Goal: Communication & Community: Participate in discussion

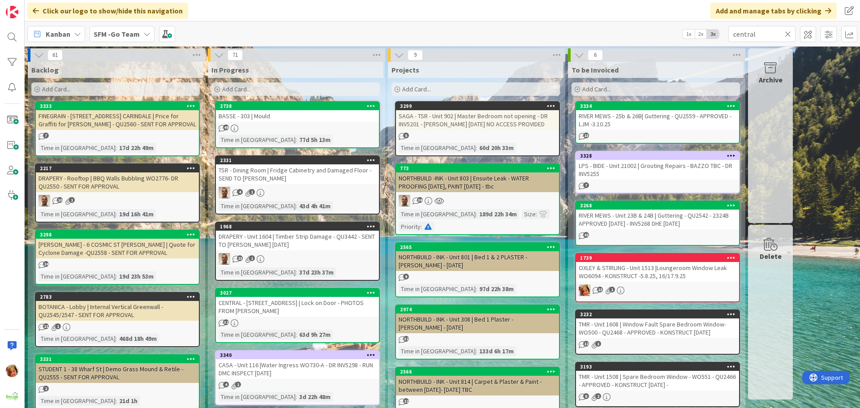
type input "central"
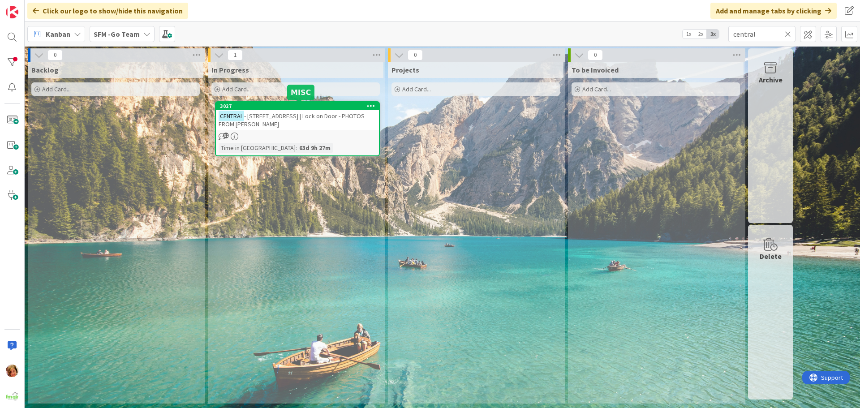
click at [298, 115] on span "- [STREET_ADDRESS] | Lock on Door - PHOTOS FROM [PERSON_NAME]" at bounding box center [292, 120] width 146 height 16
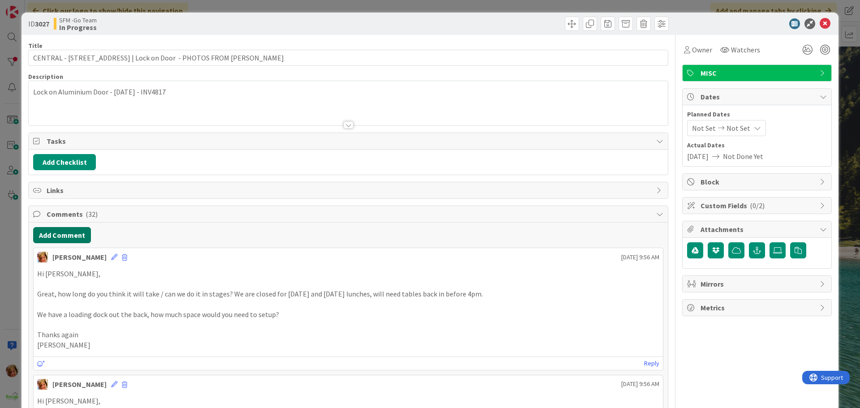
click at [69, 235] on button "Add Comment" at bounding box center [62, 235] width 58 height 16
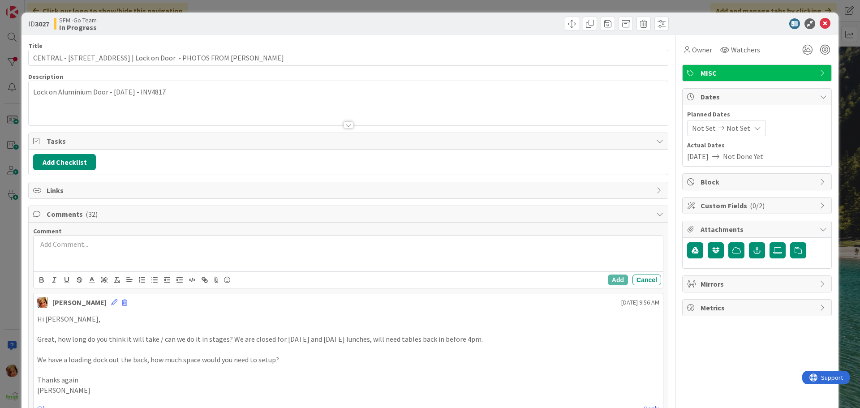
click at [137, 257] on div at bounding box center [348, 254] width 629 height 36
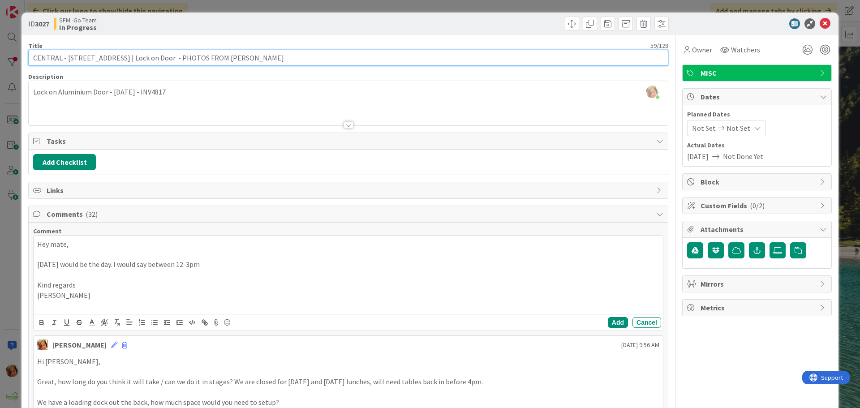
click at [235, 59] on input "CENTRAL - [STREET_ADDRESS] | Lock on Door - PHOTOS FROM [PERSON_NAME]" at bounding box center [348, 58] width 640 height 16
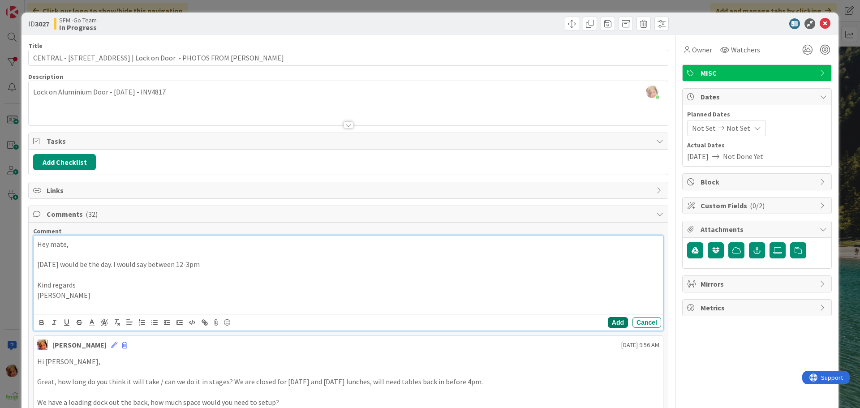
drag, startPoint x: 612, startPoint y: 323, endPoint x: 227, endPoint y: 207, distance: 402.2
click at [612, 323] on button "Add" at bounding box center [618, 322] width 20 height 11
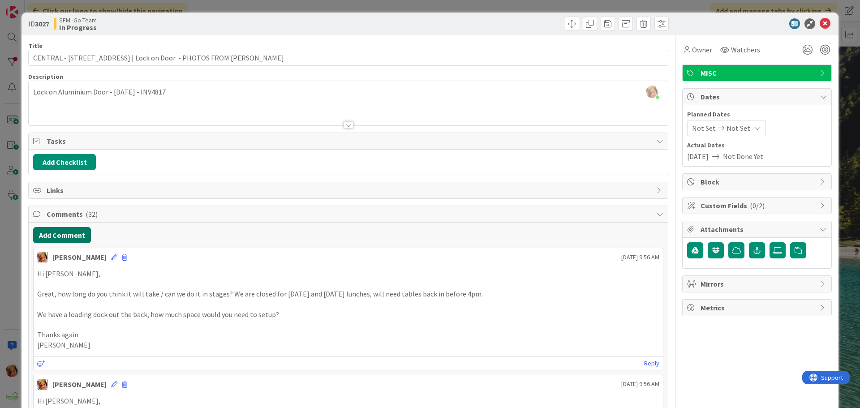
click at [69, 235] on button "Add Comment" at bounding box center [62, 235] width 58 height 16
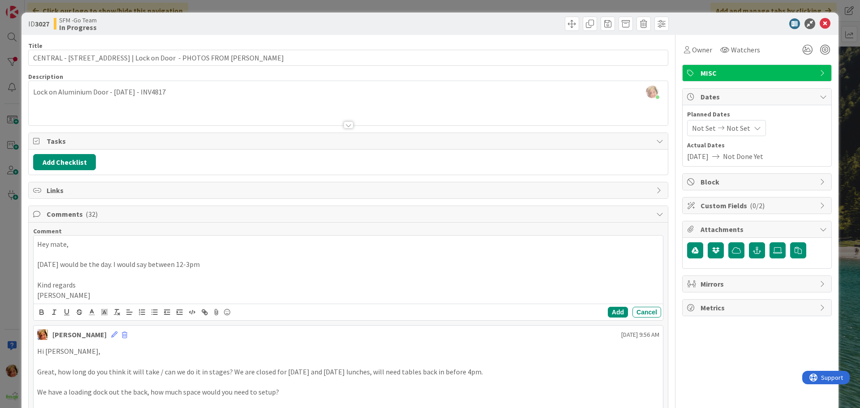
click at [80, 258] on p at bounding box center [348, 255] width 622 height 10
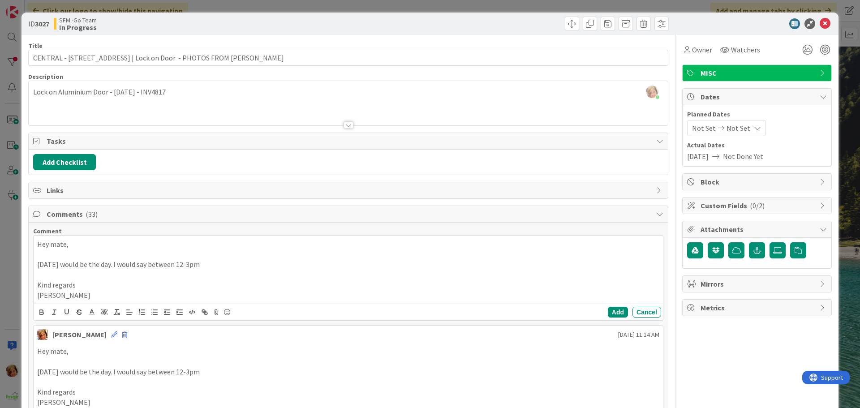
drag, startPoint x: 102, startPoint y: 298, endPoint x: 38, endPoint y: 247, distance: 81.9
click at [38, 247] on div "Hey mate, [DATE] would be the day. I would say between 12-3pm Kind regards [PER…" at bounding box center [348, 270] width 629 height 68
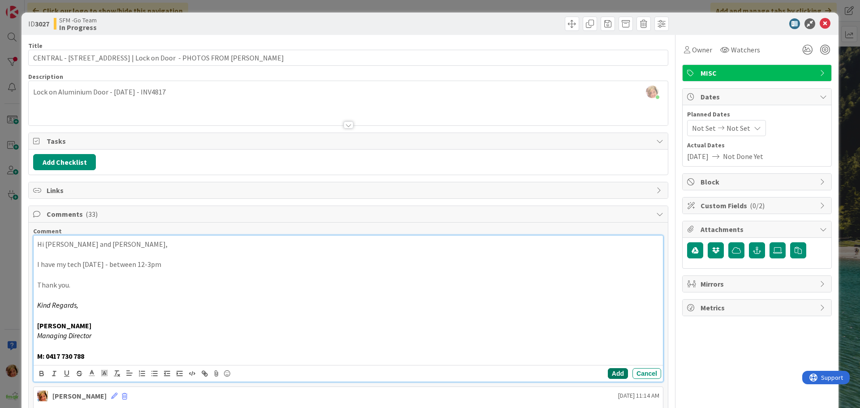
click at [616, 373] on button "Add" at bounding box center [618, 373] width 20 height 11
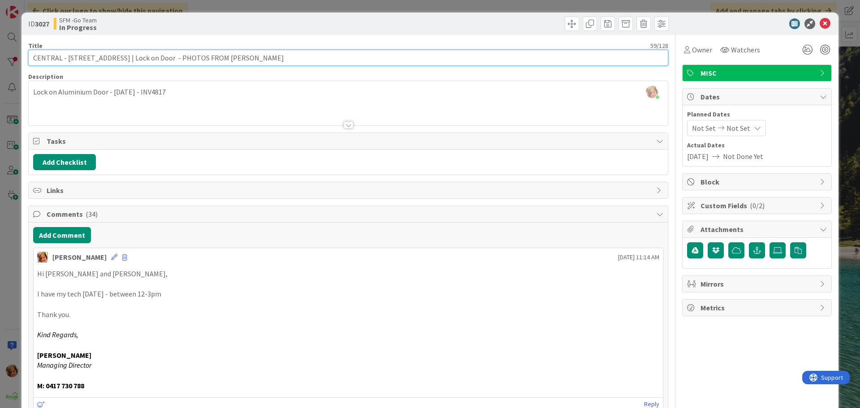
drag, startPoint x: 235, startPoint y: 53, endPoint x: 155, endPoint y: 59, distance: 79.5
click at [155, 59] on input "CENTRAL - [STREET_ADDRESS] | Lock on Door - PHOTOS FROM [PERSON_NAME]" at bounding box center [348, 58] width 640 height 16
type input "CENTRAL - [STREET_ADDRESS] | Lock on Door - [PERSON_NAME] - [DATE]"
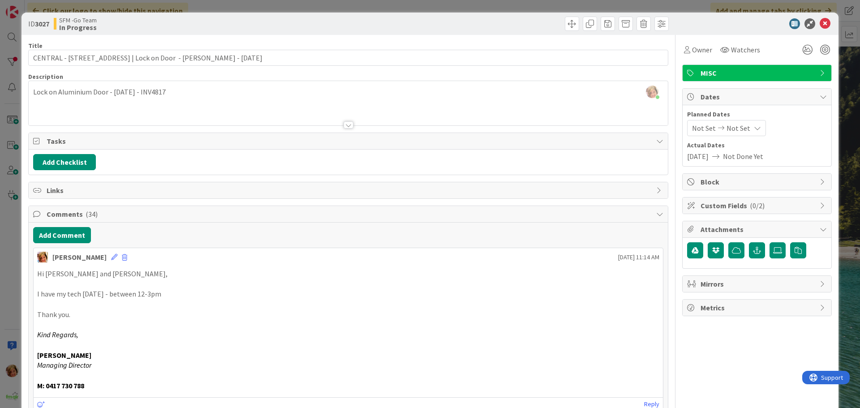
click at [431, 21] on div at bounding box center [510, 24] width 318 height 14
click at [820, 24] on icon at bounding box center [825, 23] width 11 height 11
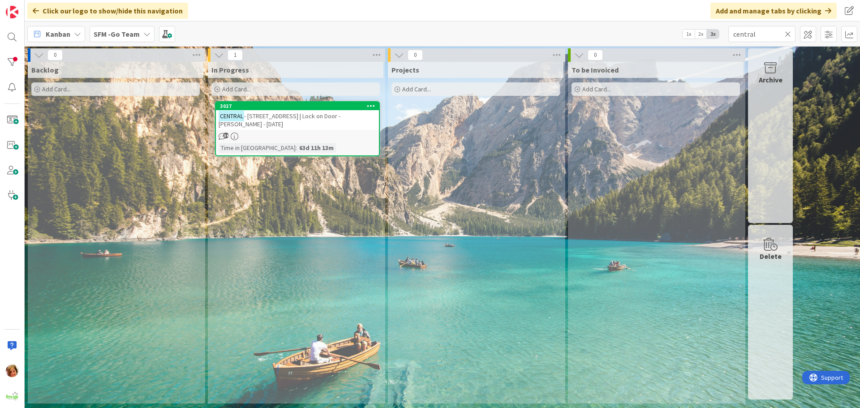
click at [787, 32] on icon at bounding box center [788, 34] width 6 height 8
click at [788, 32] on input "text" at bounding box center [761, 34] width 67 height 16
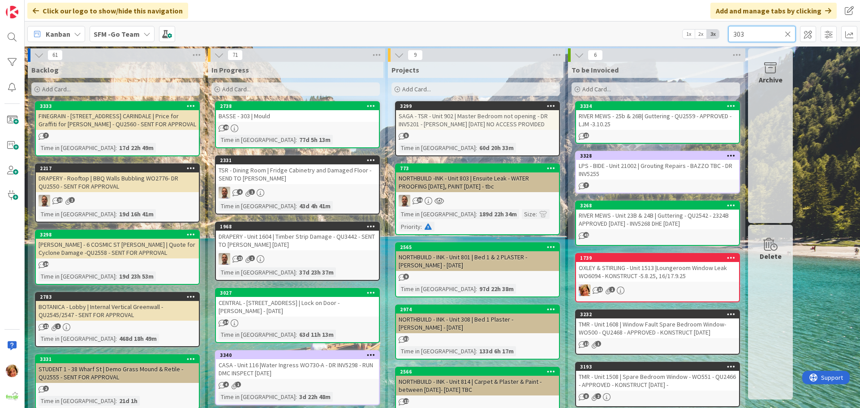
type input "303"
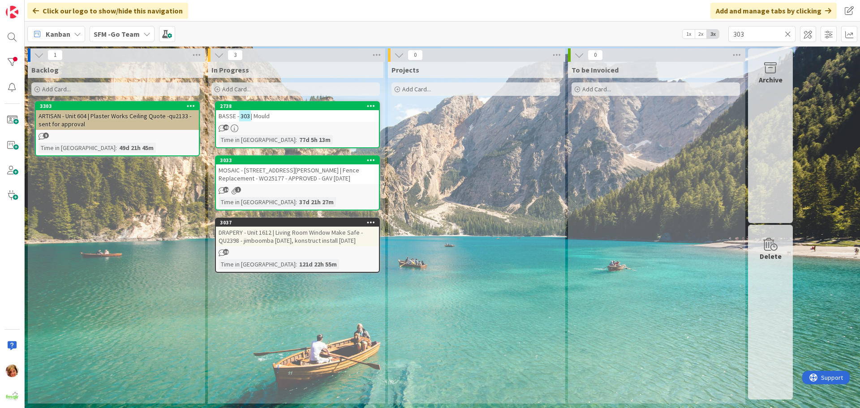
click at [263, 113] on span "| Mould" at bounding box center [260, 116] width 19 height 8
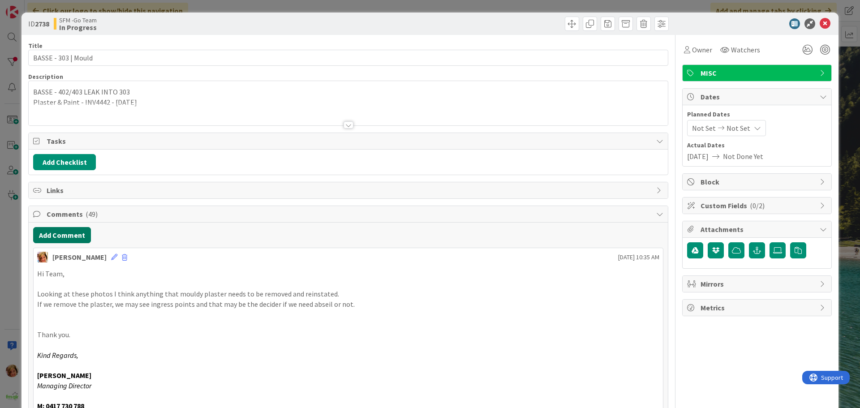
click at [59, 237] on button "Add Comment" at bounding box center [62, 235] width 58 height 16
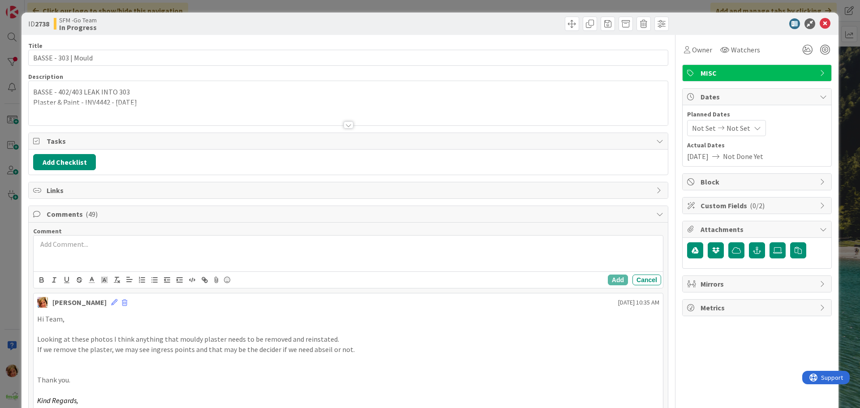
click at [80, 265] on div at bounding box center [348, 254] width 629 height 36
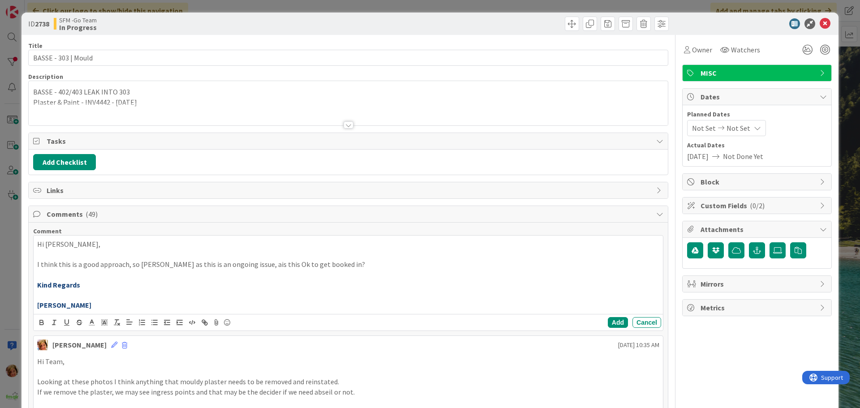
scroll to position [45, 0]
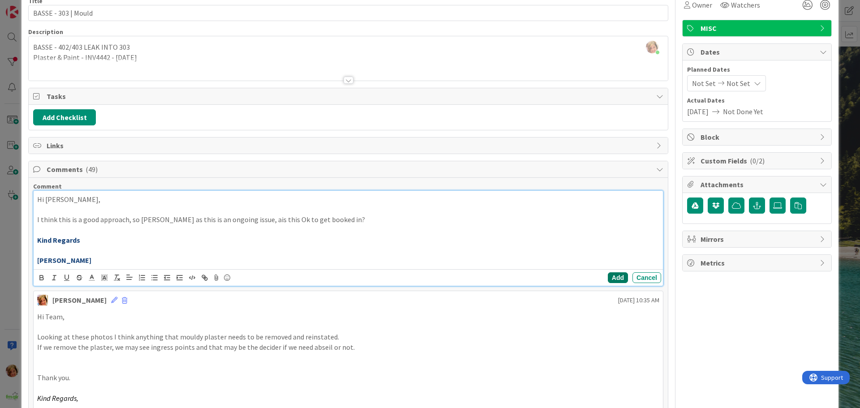
click at [612, 278] on button "Add" at bounding box center [618, 277] width 20 height 11
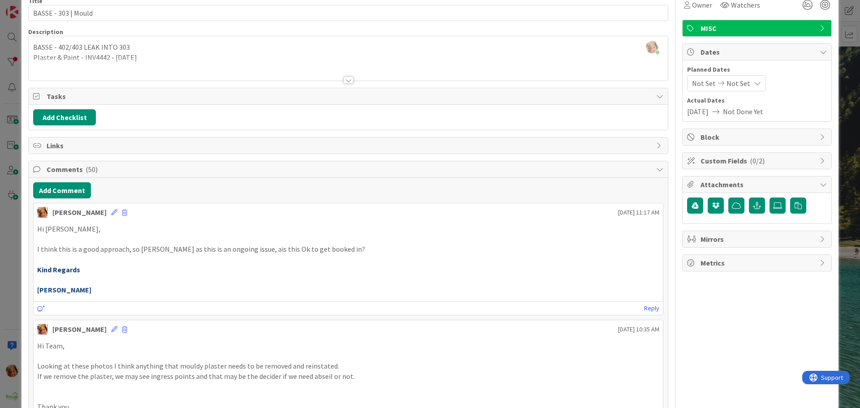
scroll to position [0, 0]
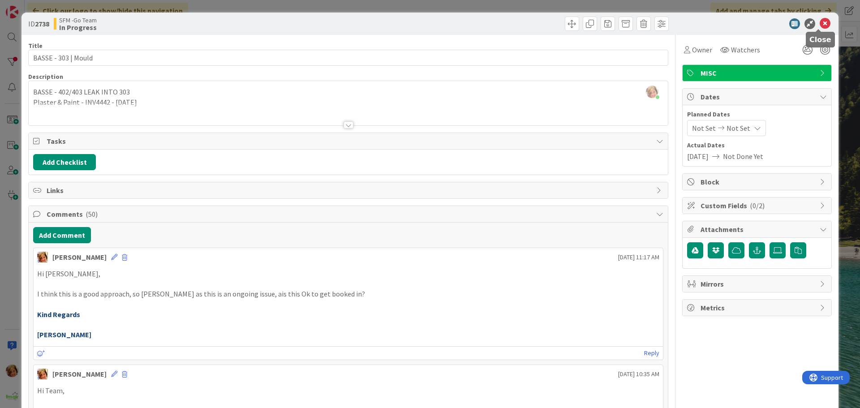
click at [820, 23] on icon at bounding box center [825, 23] width 11 height 11
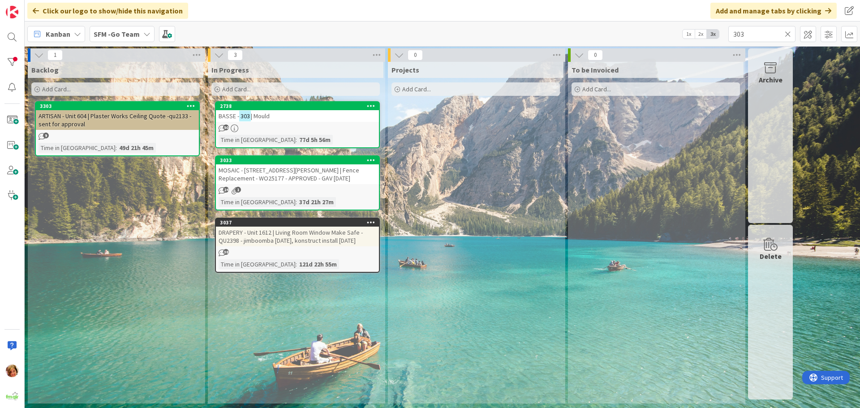
click at [788, 34] on icon at bounding box center [788, 34] width 6 height 8
click at [788, 34] on input "text" at bounding box center [761, 34] width 67 height 16
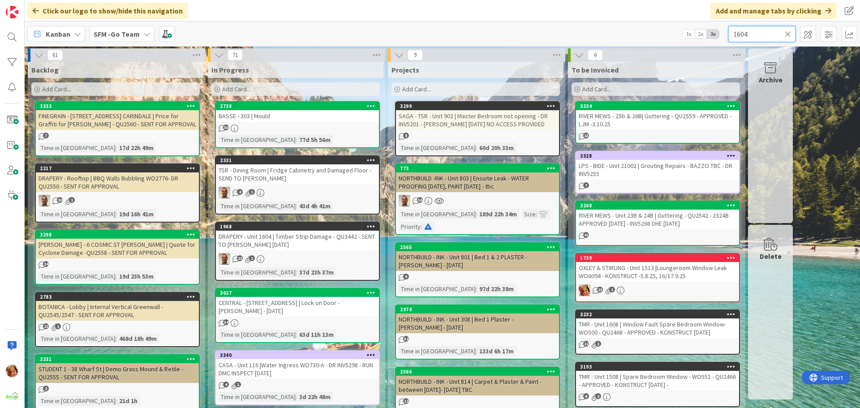
type input "1604"
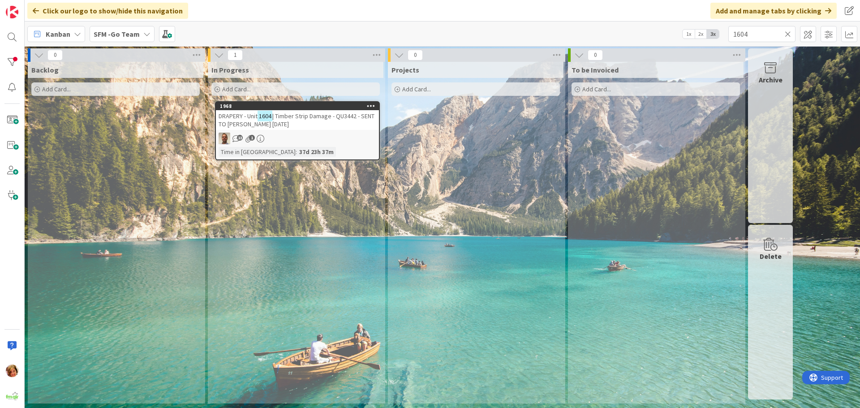
click at [288, 115] on span "| Timber Strip Damage - QU3442 - SENT TO [PERSON_NAME] [DATE]" at bounding box center [297, 120] width 156 height 16
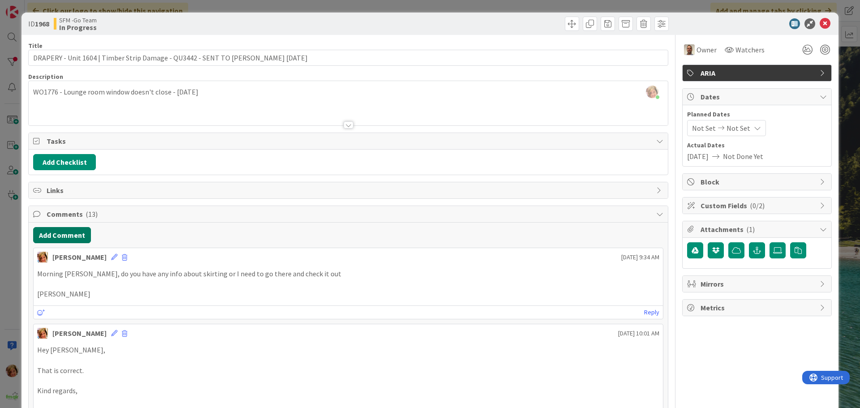
click at [64, 233] on button "Add Comment" at bounding box center [62, 235] width 58 height 16
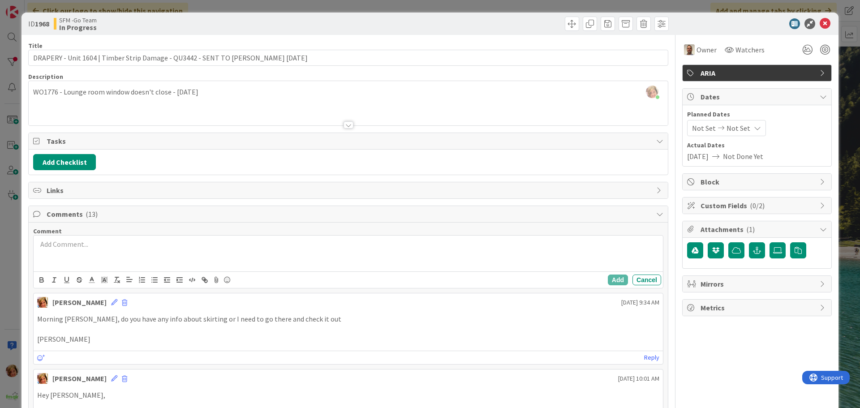
click at [82, 259] on div at bounding box center [348, 254] width 629 height 36
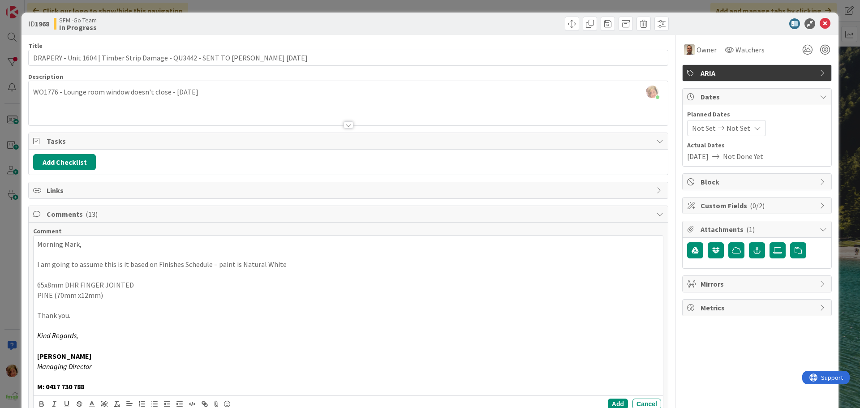
scroll to position [90, 0]
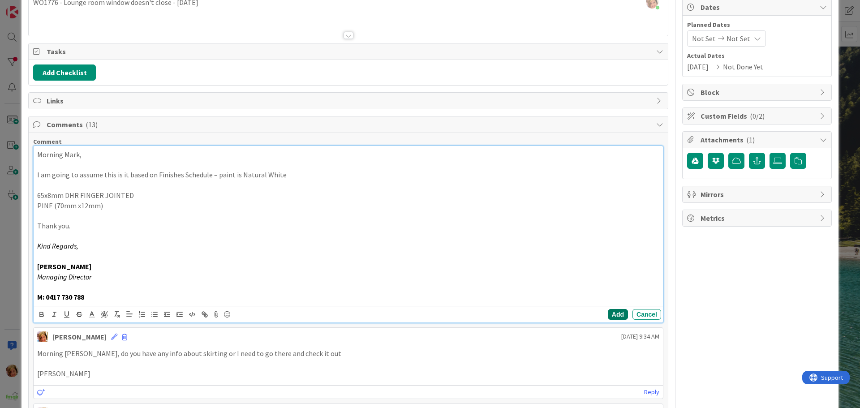
click at [609, 314] on button "Add" at bounding box center [618, 314] width 20 height 11
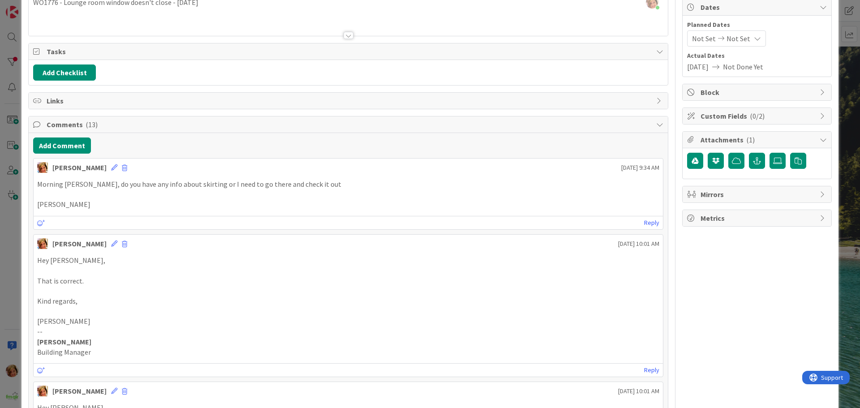
scroll to position [0, 0]
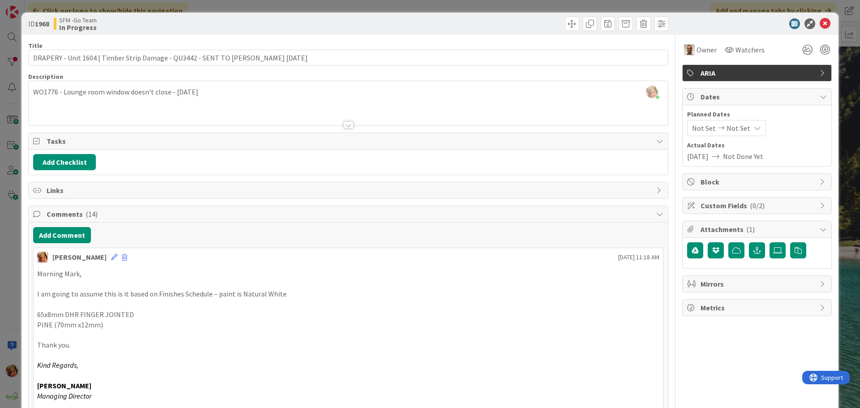
click at [493, 20] on div at bounding box center [510, 24] width 318 height 14
click at [820, 22] on icon at bounding box center [825, 23] width 11 height 11
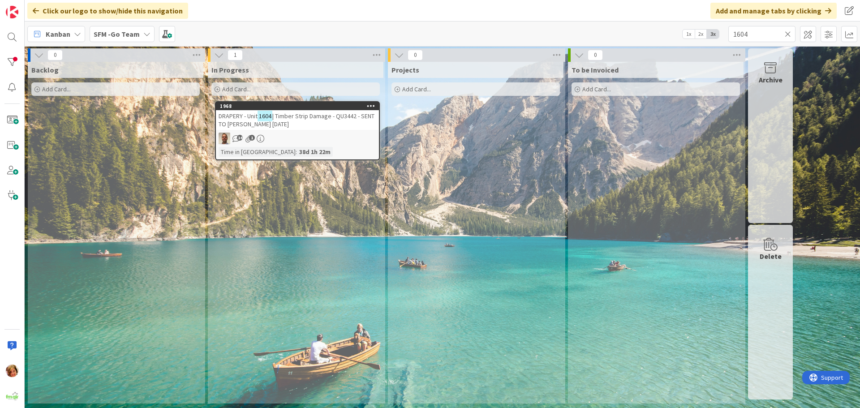
click at [786, 33] on icon at bounding box center [788, 34] width 6 height 8
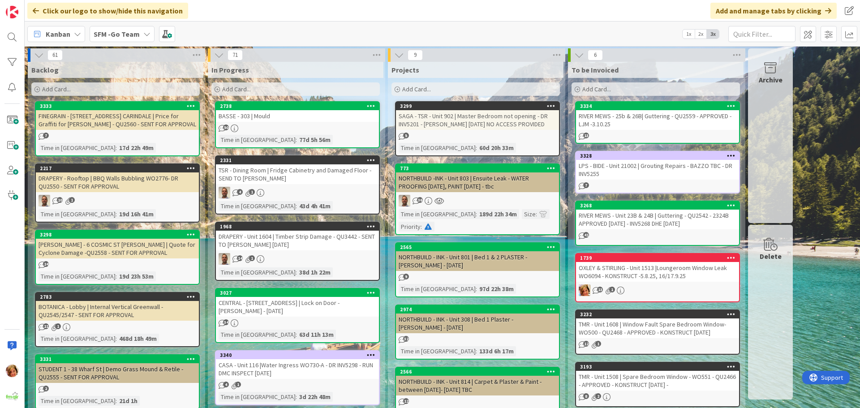
click at [319, 120] on div "BASSE - 303 | Mould" at bounding box center [297, 116] width 163 height 12
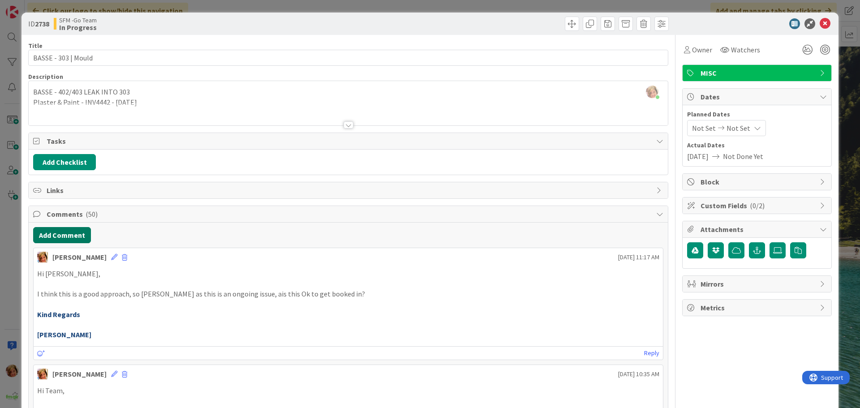
click at [63, 234] on button "Add Comment" at bounding box center [62, 235] width 58 height 16
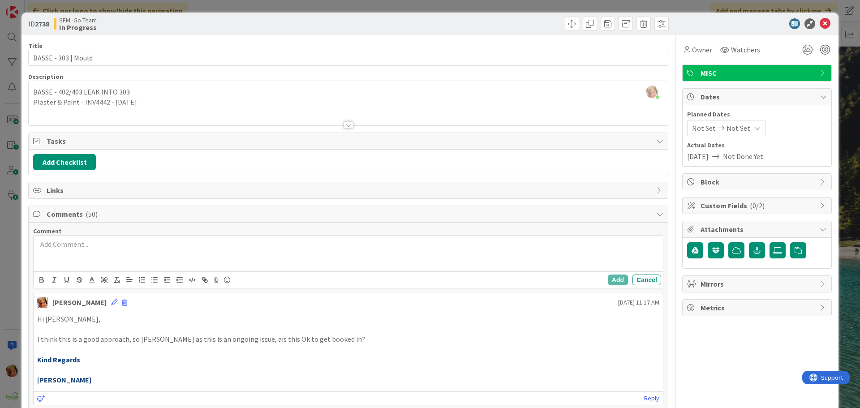
click at [93, 263] on div at bounding box center [348, 254] width 629 height 36
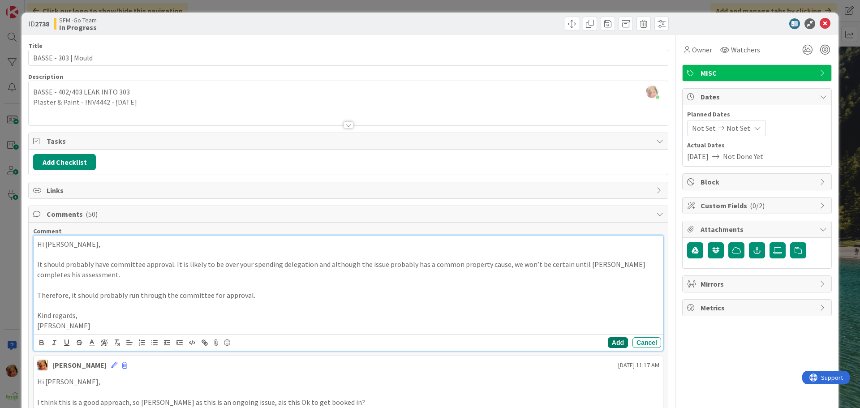
click at [608, 340] on button "Add" at bounding box center [618, 342] width 20 height 11
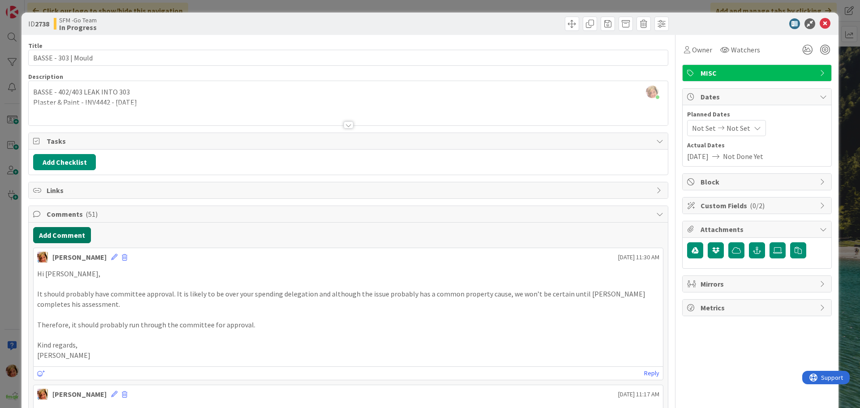
click at [52, 233] on button "Add Comment" at bounding box center [62, 235] width 58 height 16
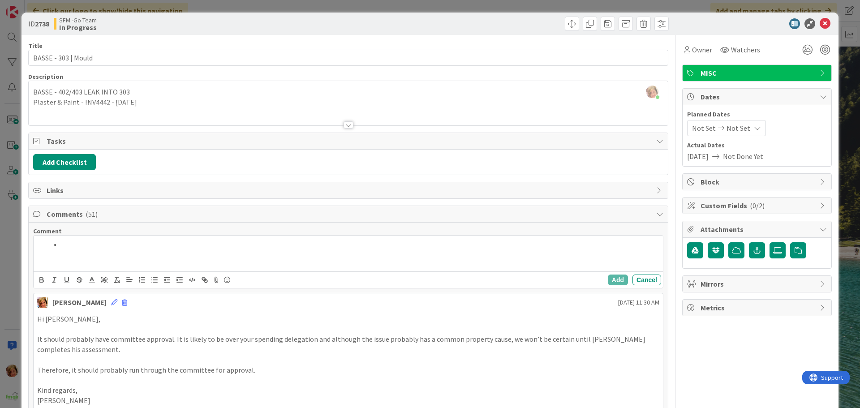
click at [126, 254] on div at bounding box center [348, 254] width 629 height 36
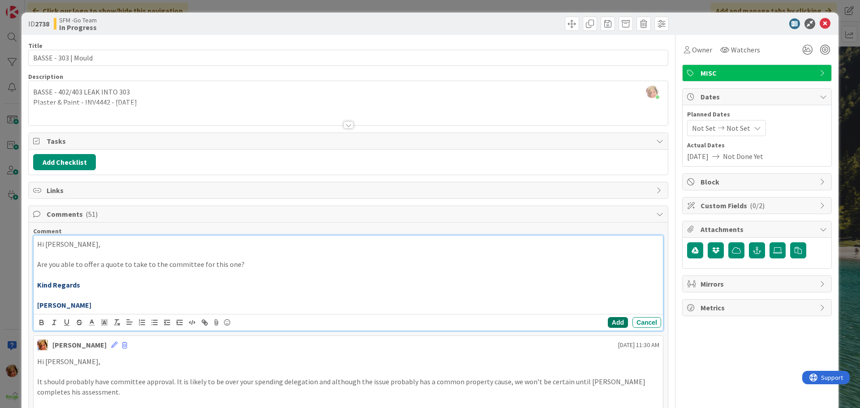
click at [610, 319] on button "Add" at bounding box center [618, 322] width 20 height 11
